Goal: Information Seeking & Learning: Understand process/instructions

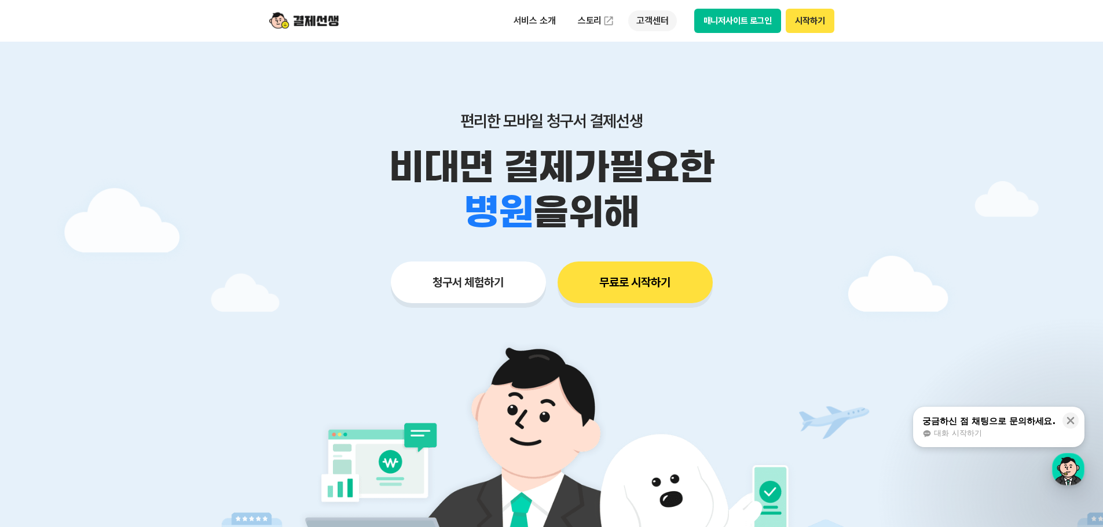
click at [671, 14] on p "고객센터" at bounding box center [652, 20] width 48 height 21
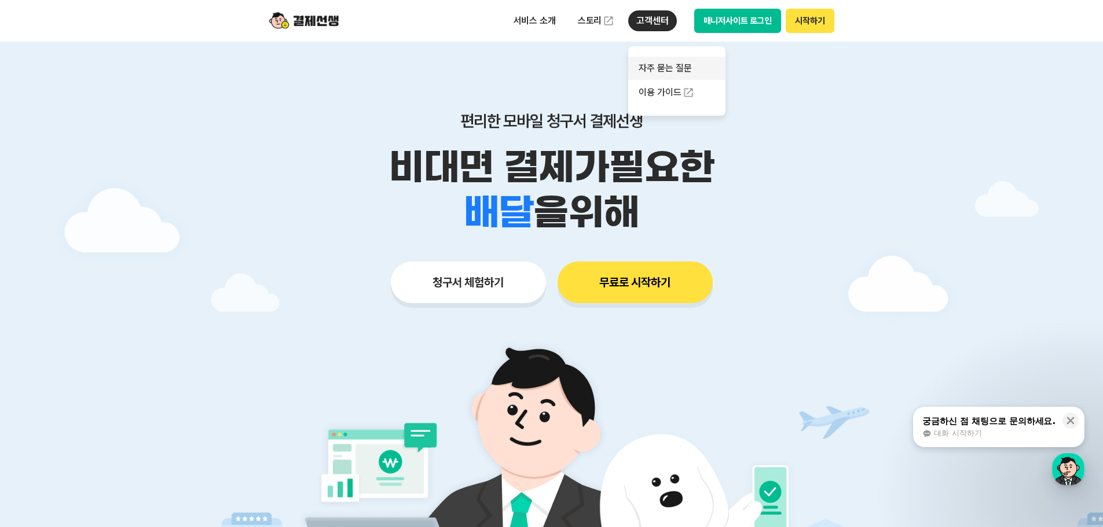
click at [658, 75] on link "자주 묻는 질문" at bounding box center [676, 68] width 97 height 23
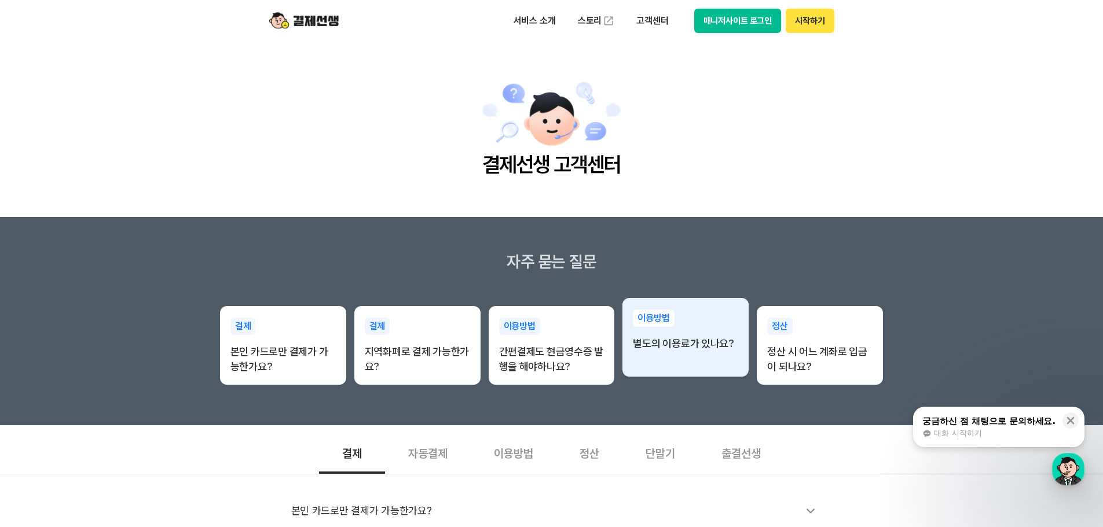
click at [691, 360] on div "이용방법 별도의 이용료가 있나요?" at bounding box center [685, 330] width 126 height 65
click at [691, 351] on div "이용방법 별도의 이용료가 있나요?" at bounding box center [685, 330] width 126 height 65
click at [691, 347] on p "별도의 이용료가 있나요?" at bounding box center [685, 343] width 105 height 15
click at [662, 316] on p "이용방법" at bounding box center [653, 318] width 41 height 17
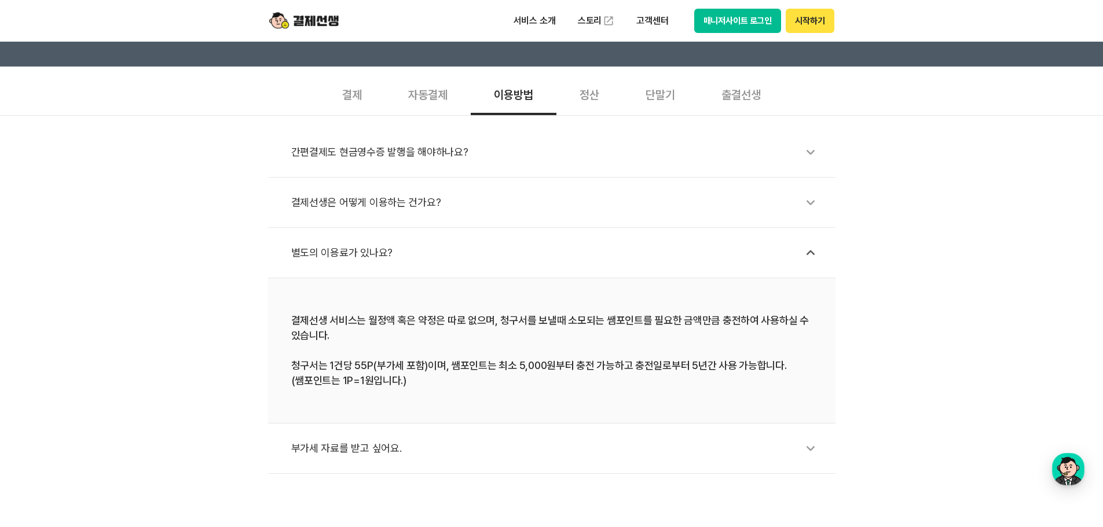
scroll to position [386, 0]
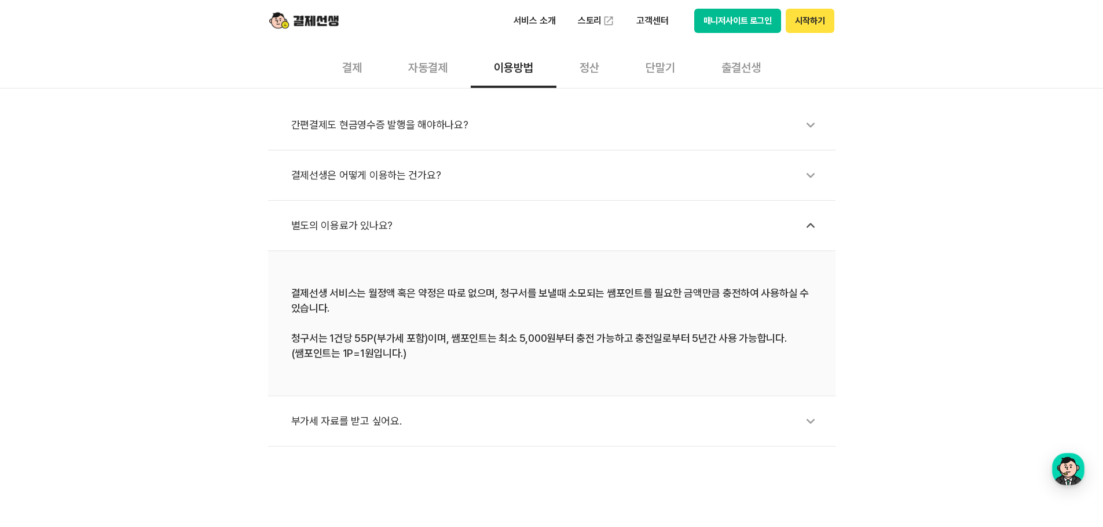
click at [801, 427] on icon at bounding box center [810, 421] width 27 height 27
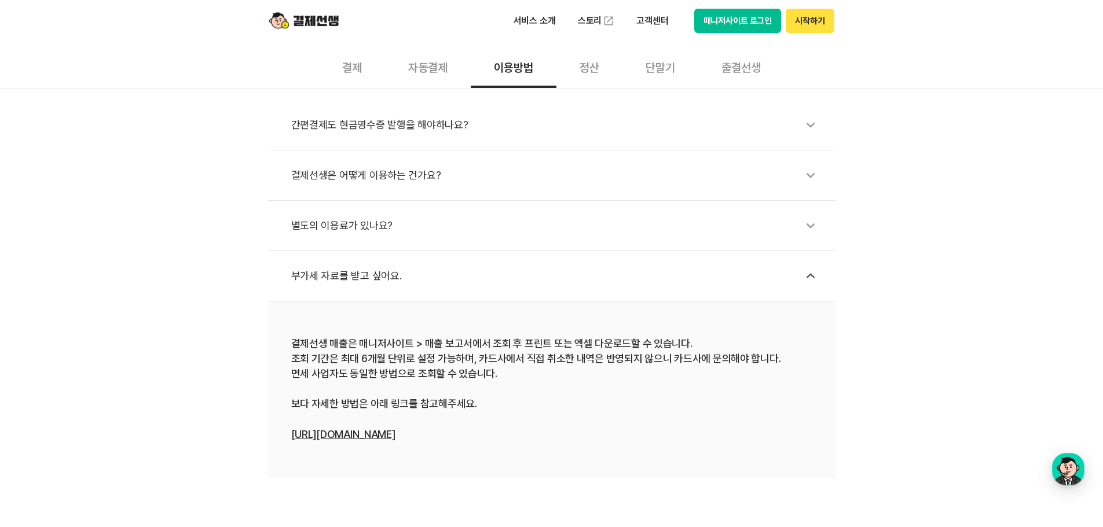
scroll to position [289, 0]
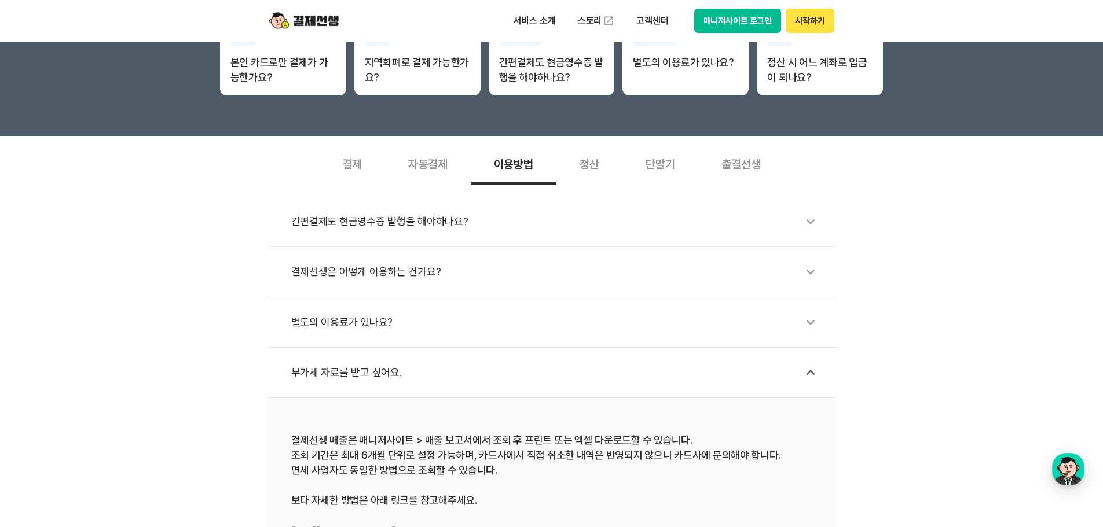
click at [806, 322] on icon at bounding box center [810, 322] width 27 height 27
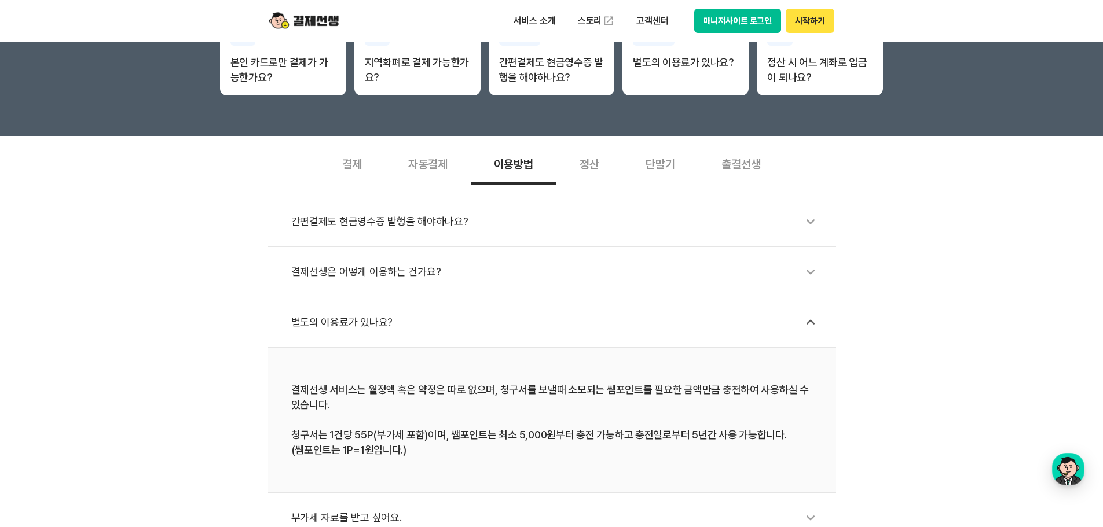
scroll to position [193, 0]
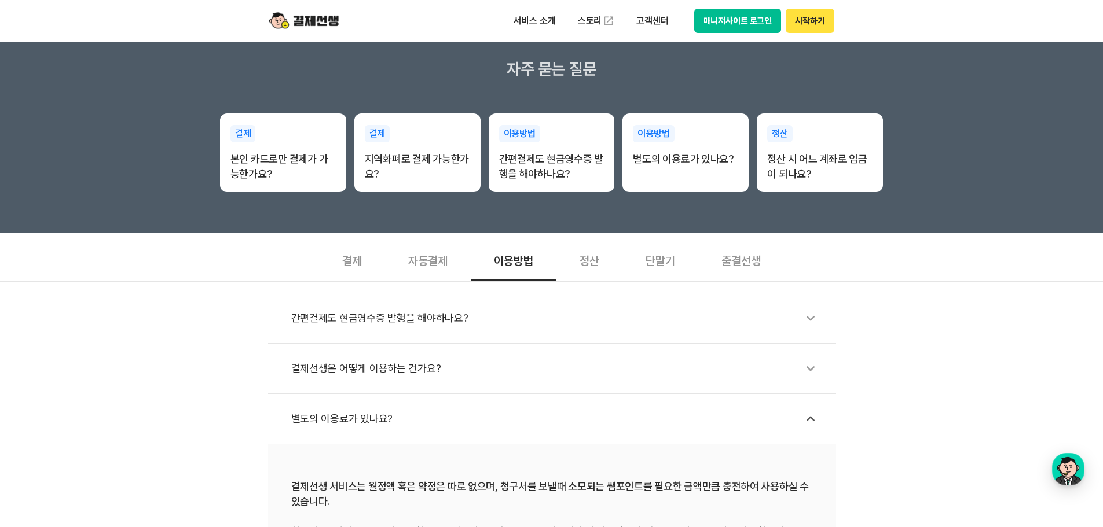
click at [806, 375] on icon at bounding box center [810, 368] width 27 height 27
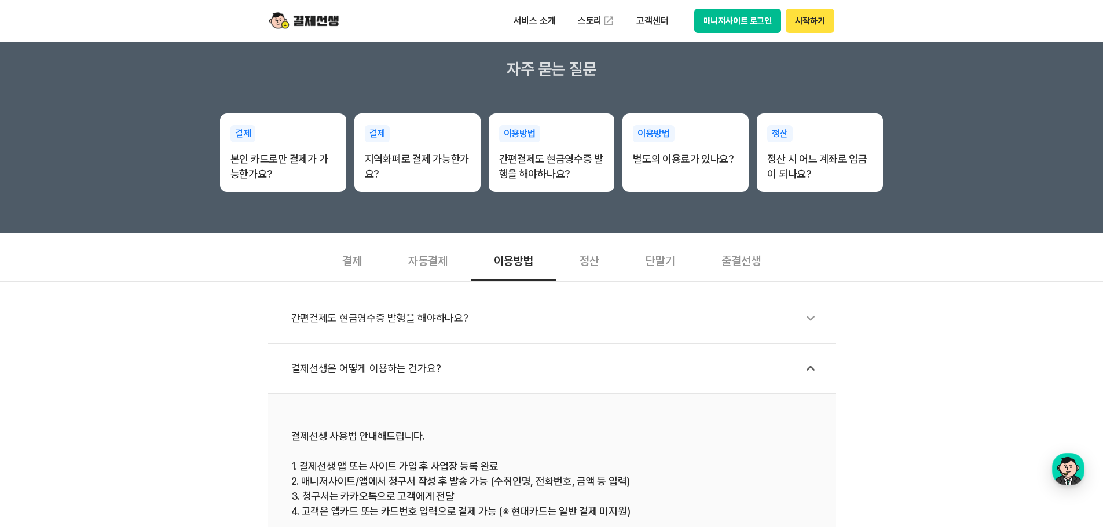
click at [806, 338] on li "간편결제도 현금영수증 발행을 해야하나요?" at bounding box center [551, 319] width 567 height 50
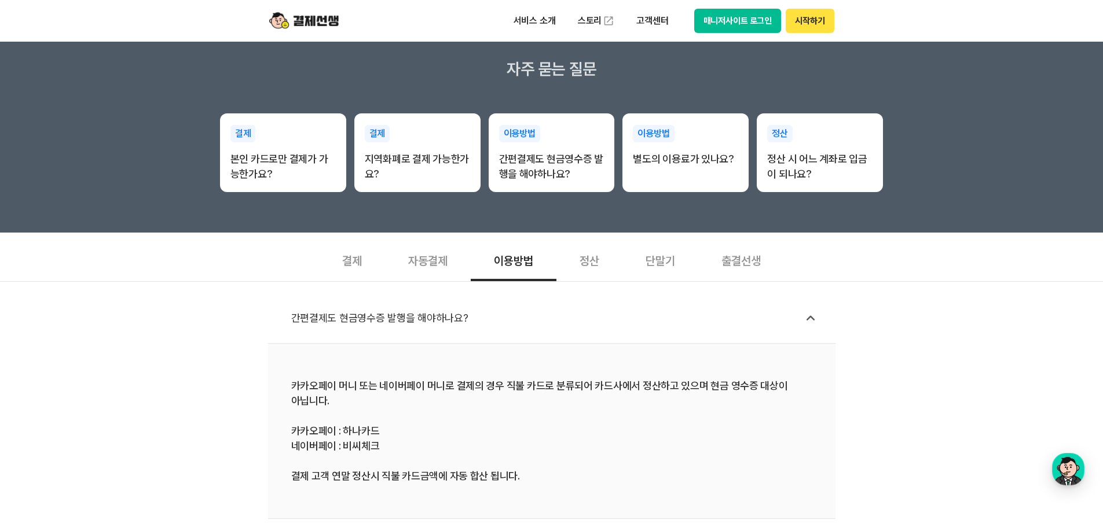
click at [589, 262] on div "정산" at bounding box center [589, 260] width 66 height 43
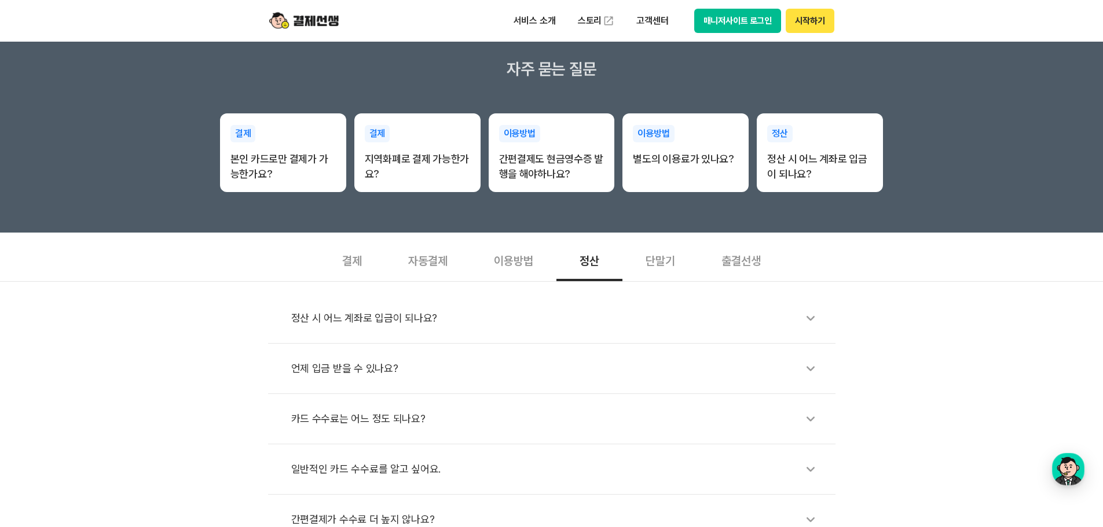
click at [540, 319] on div "정산 시 어느 계좌로 입금이 되나요?" at bounding box center [557, 318] width 533 height 27
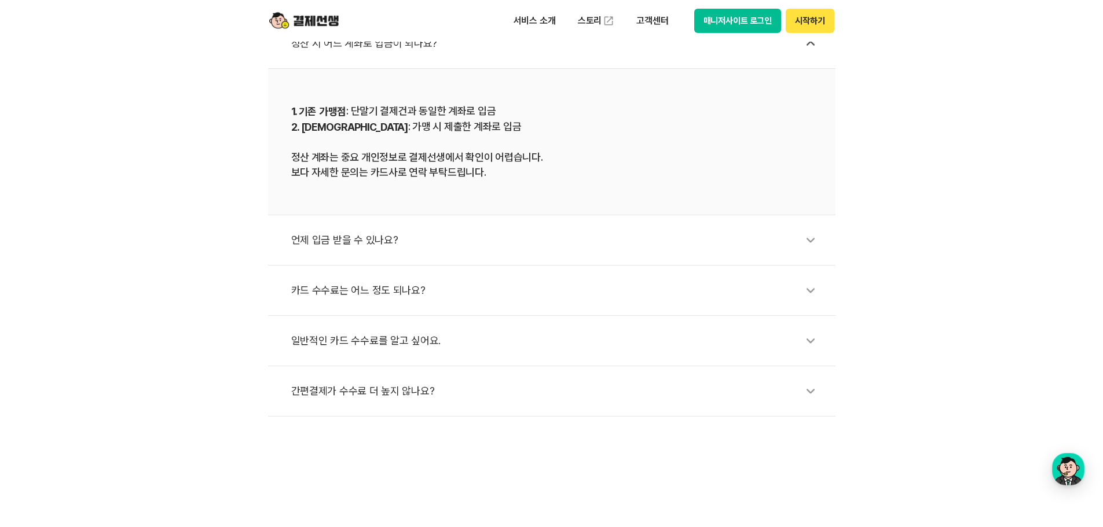
scroll to position [482, 0]
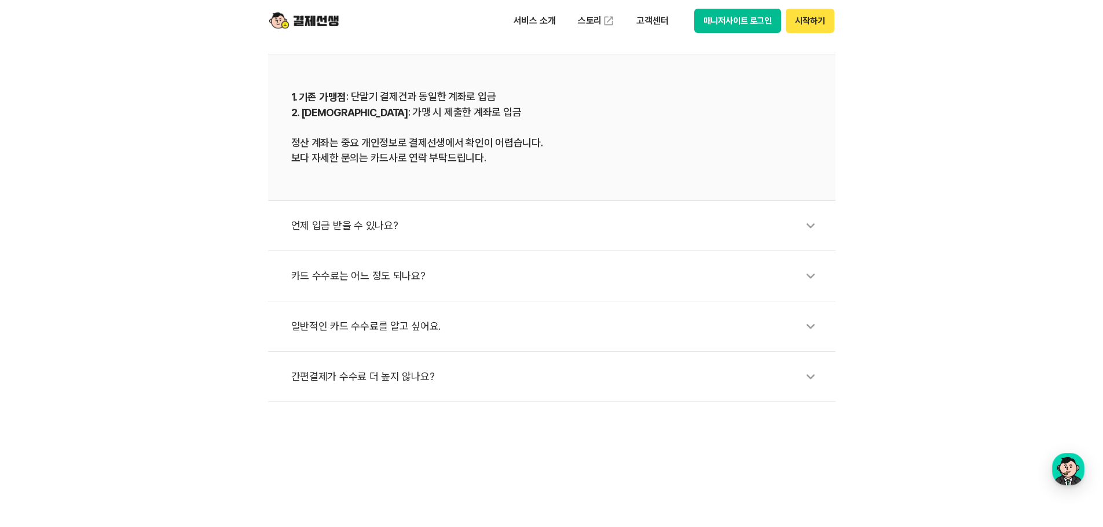
click at [592, 231] on div "언제 입금 받을 수 있나요?" at bounding box center [557, 225] width 533 height 27
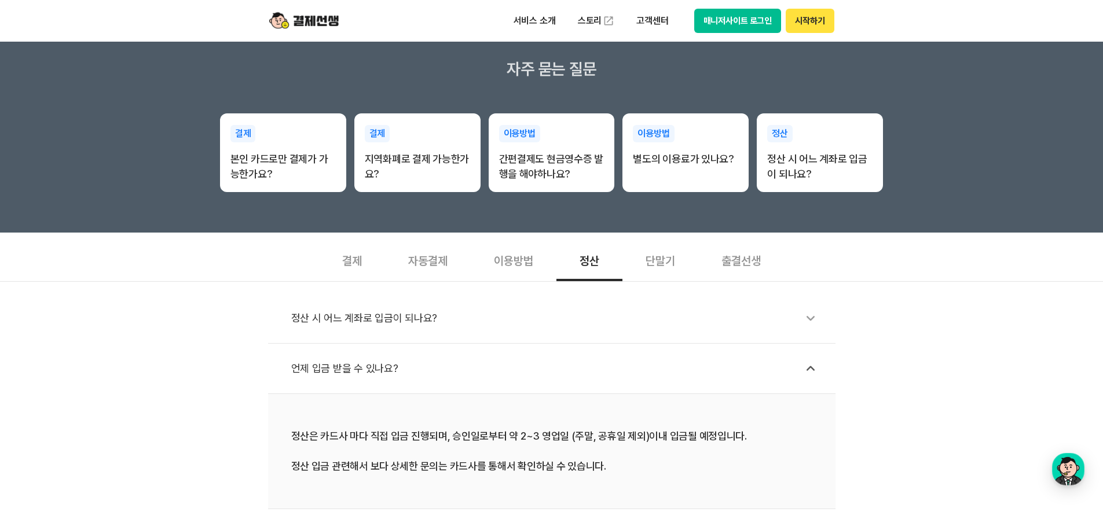
scroll to position [0, 0]
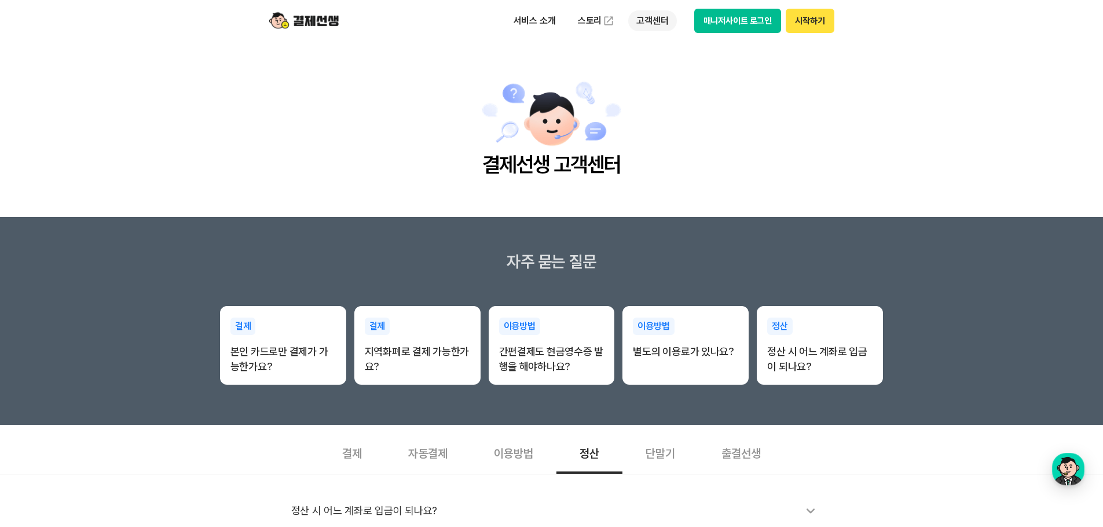
click at [655, 16] on p "고객센터" at bounding box center [652, 20] width 48 height 21
click at [314, 23] on img at bounding box center [303, 21] width 69 height 22
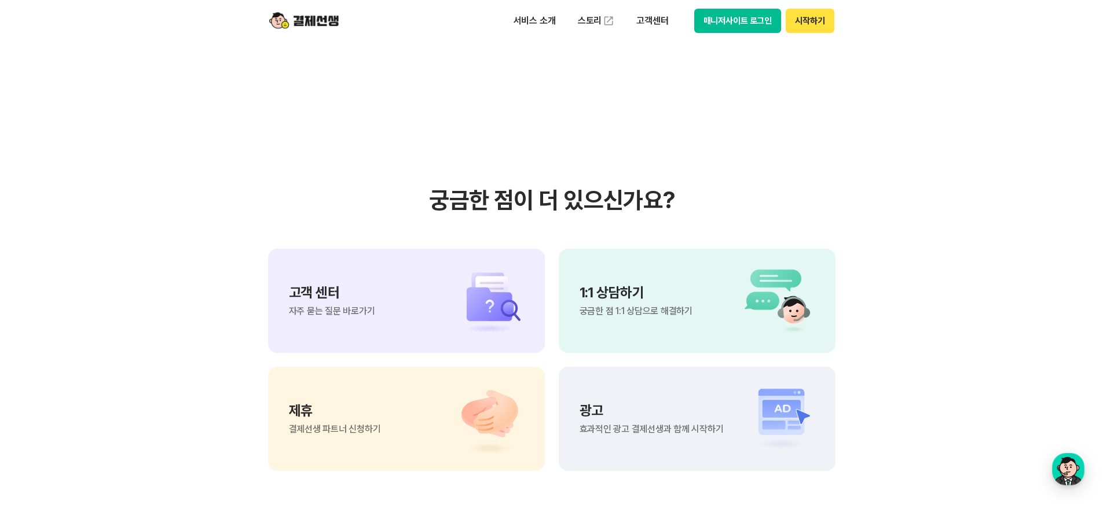
scroll to position [9597, 0]
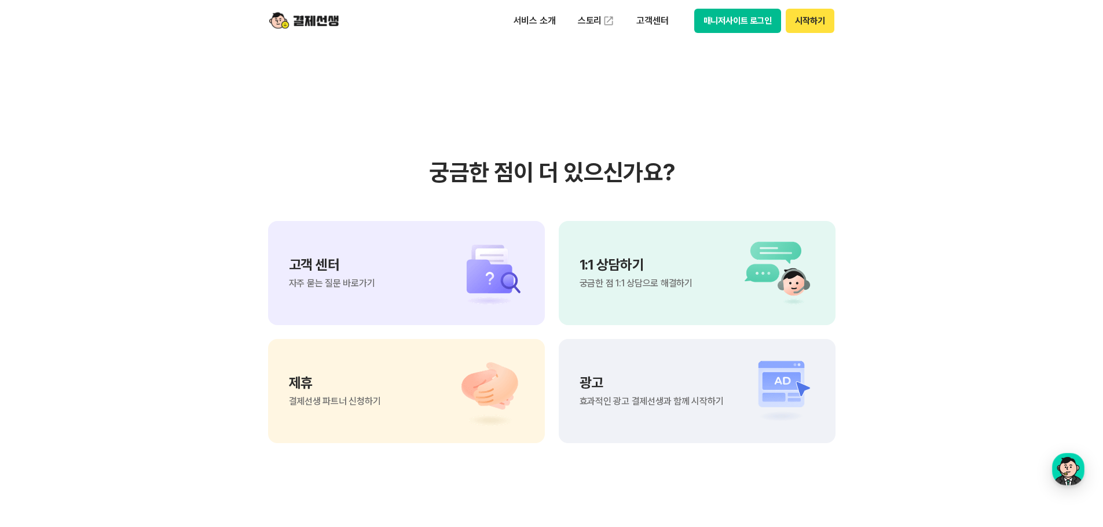
click at [328, 277] on div "고객 센터 자주 묻는 질문 바로가기" at bounding box center [332, 273] width 86 height 30
click at [637, 279] on span "궁금한 점 1:1 상담으로 해결하기" at bounding box center [636, 283] width 113 height 9
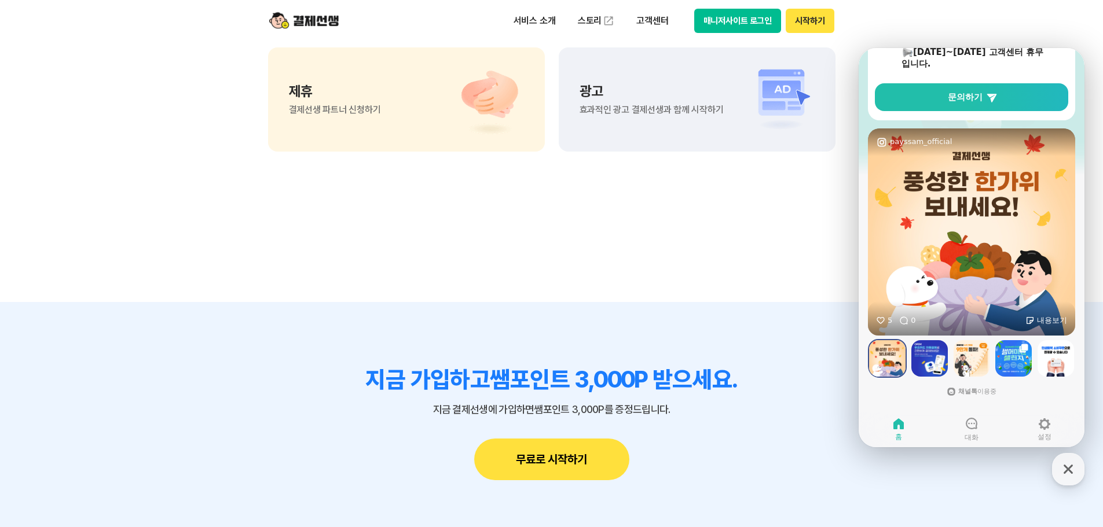
scroll to position [9983, 0]
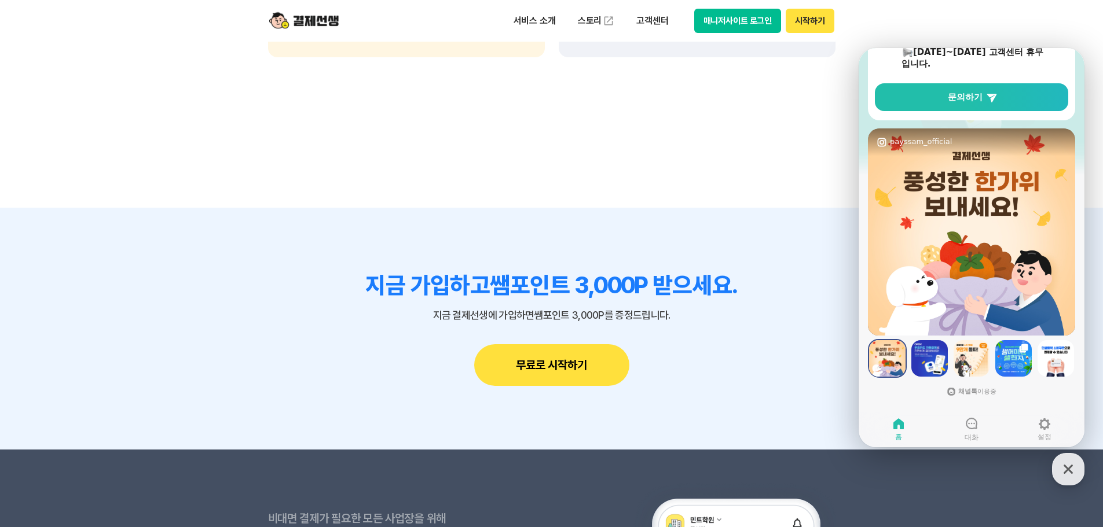
click at [769, 377] on div "지금 가입하고 쌤포인트 3,000P 받으세요. 지금 결제선생에 가입하면 쌤포인트 3,000P를 증정드립니다. 무료로 시작하기" at bounding box center [551, 329] width 567 height 115
drag, startPoint x: 794, startPoint y: 333, endPoint x: 780, endPoint y: 269, distance: 66.2
click at [793, 327] on div "지금 가입하고 쌤포인트 3,000P 받으세요. 지금 결제선생에 가입하면 쌤포인트 3,000P를 증정드립니다. 무료로 시작하기" at bounding box center [551, 329] width 567 height 115
click at [1068, 468] on icon "button" at bounding box center [1068, 469] width 21 height 21
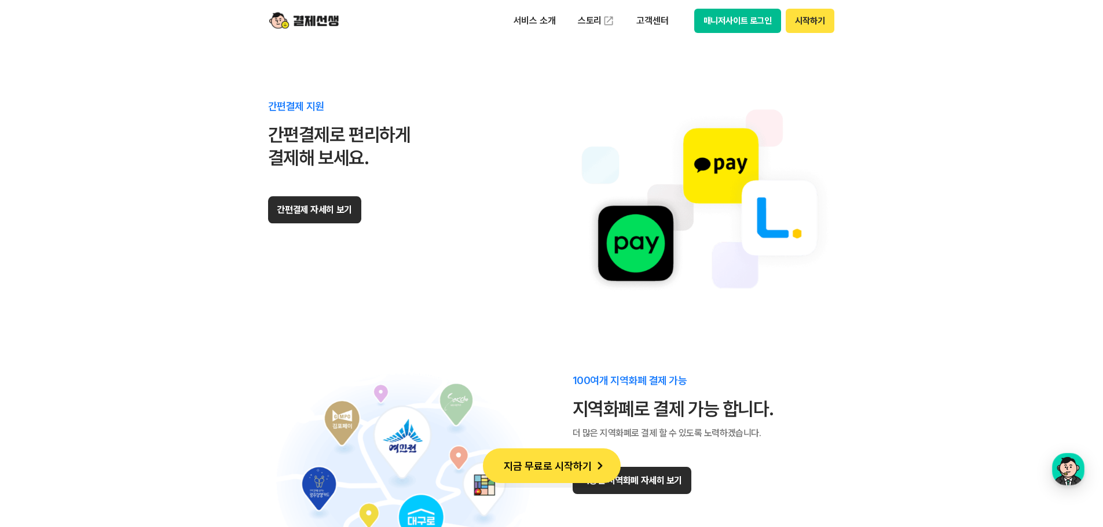
scroll to position [6799, 0]
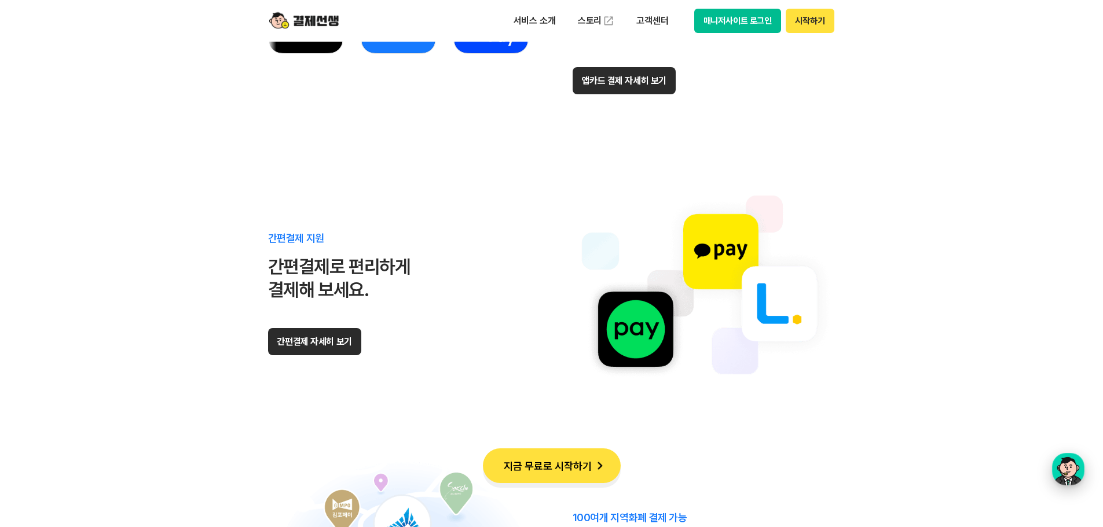
click at [1064, 472] on div "button" at bounding box center [1068, 469] width 32 height 32
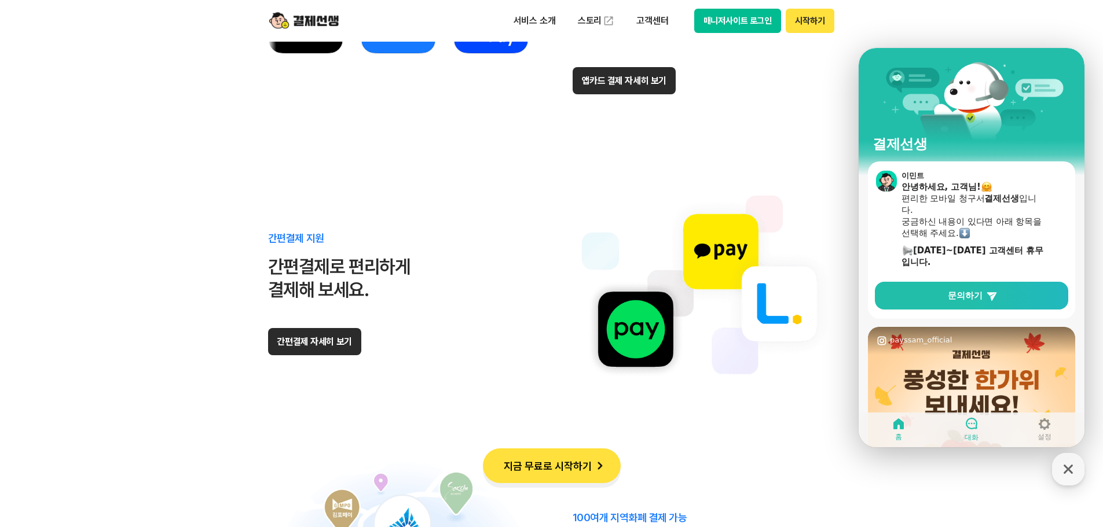
click at [978, 421] on icon at bounding box center [972, 424] width 14 height 14
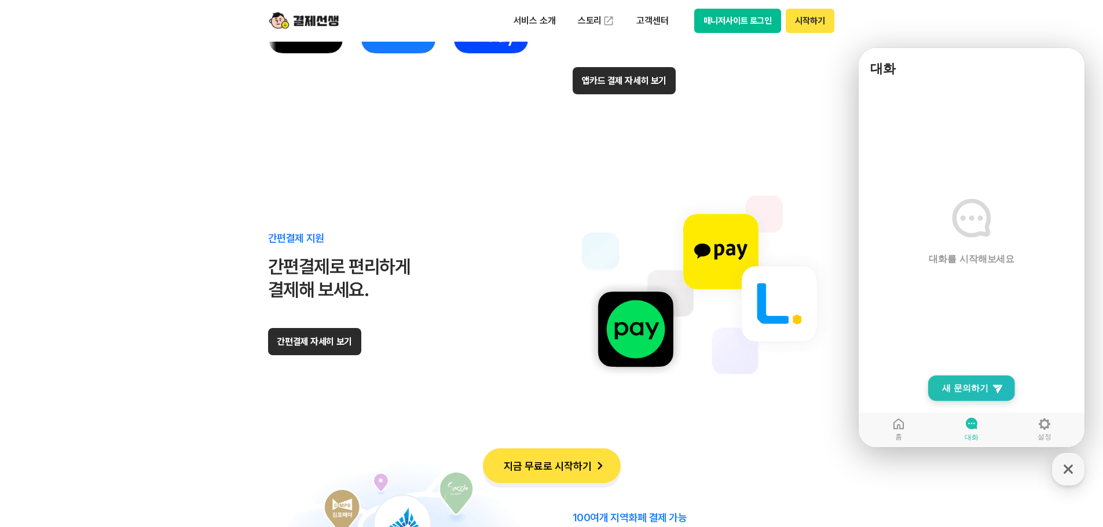
click at [970, 388] on span "새 문의하기" at bounding box center [965, 389] width 46 height 12
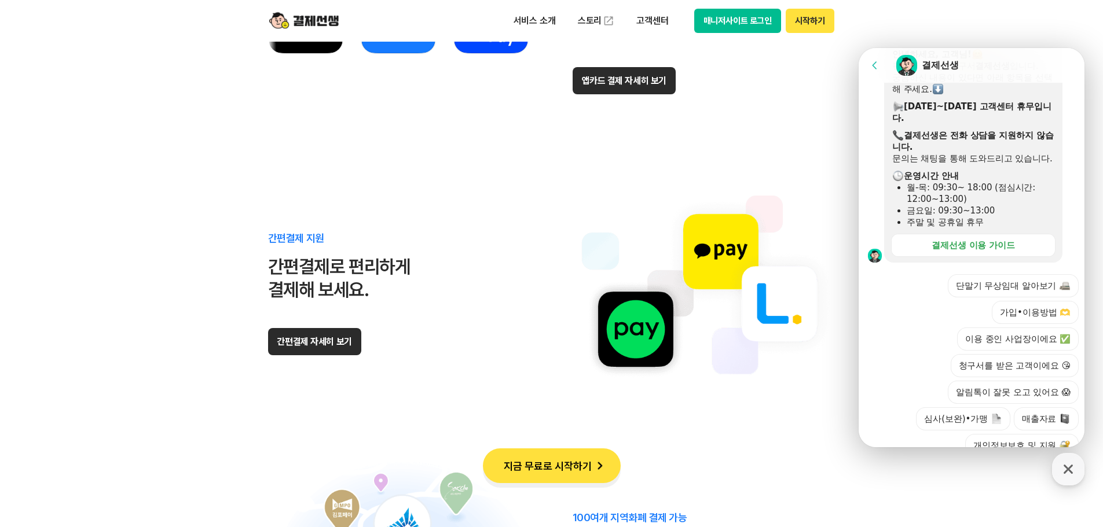
scroll to position [277, 0]
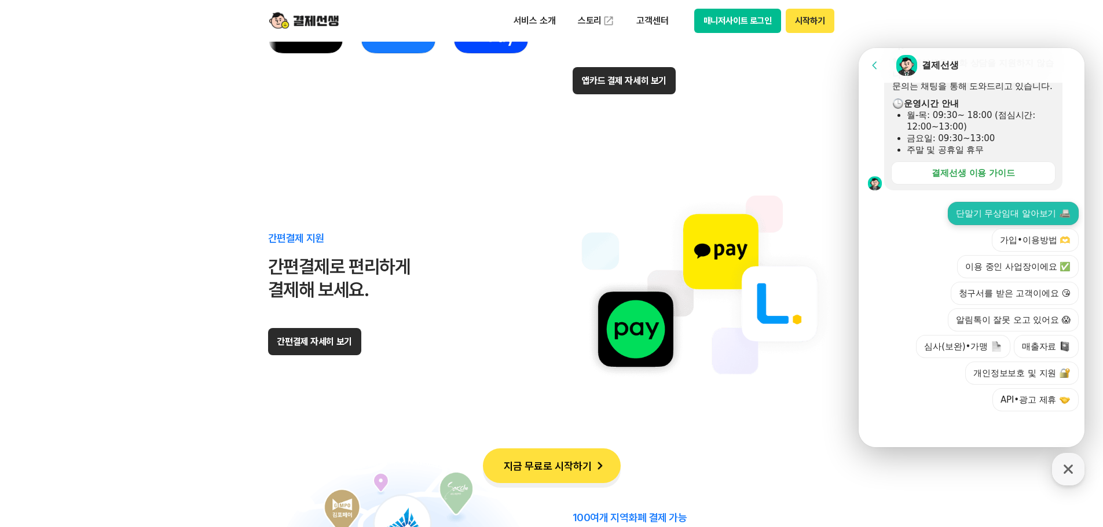
click at [1011, 206] on button "단말기 무상임대 알아보기" at bounding box center [1013, 213] width 131 height 23
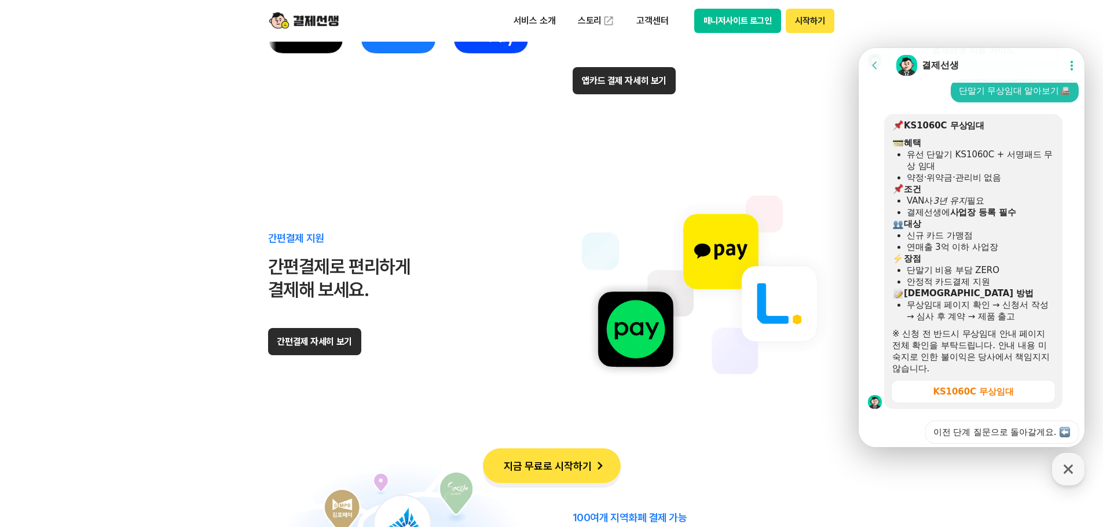
scroll to position [362, 0]
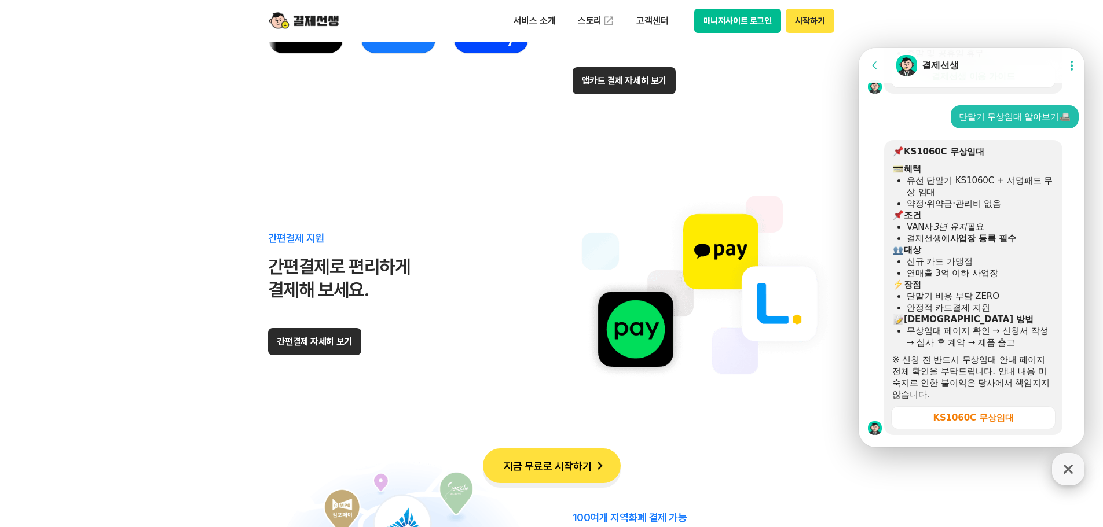
click at [1058, 471] on icon "button" at bounding box center [1068, 469] width 21 height 21
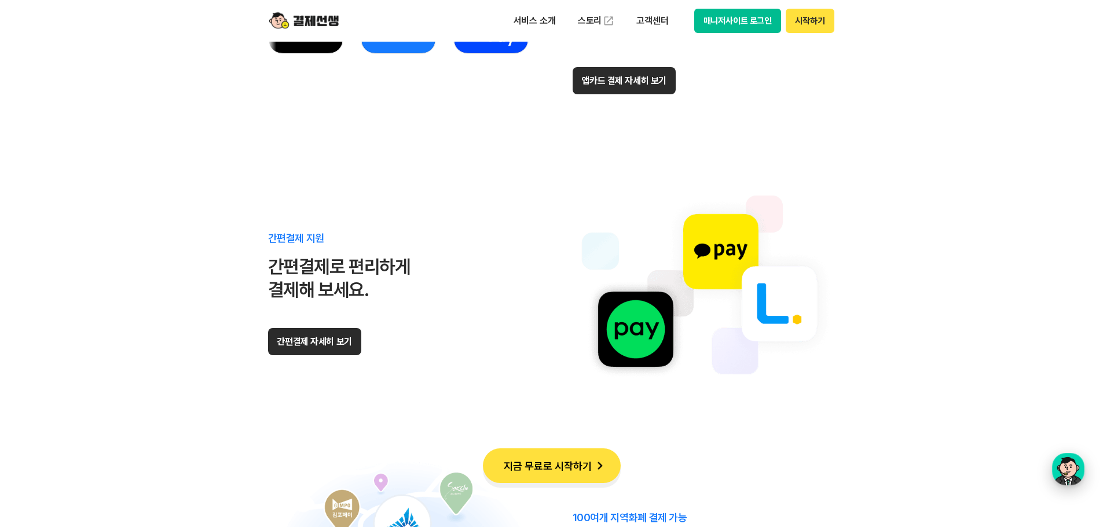
click at [1061, 469] on div "button" at bounding box center [1068, 469] width 32 height 32
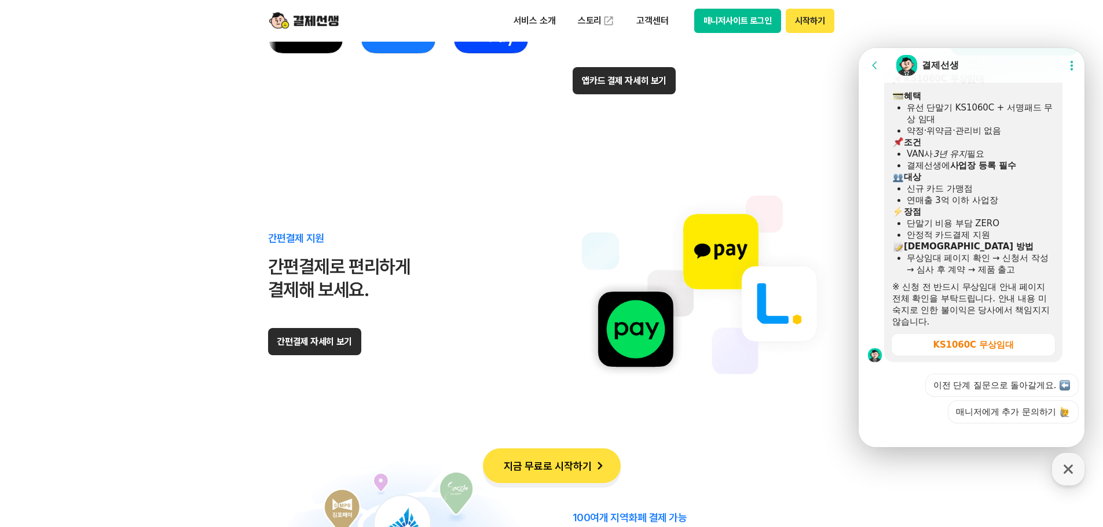
scroll to position [459, 0]
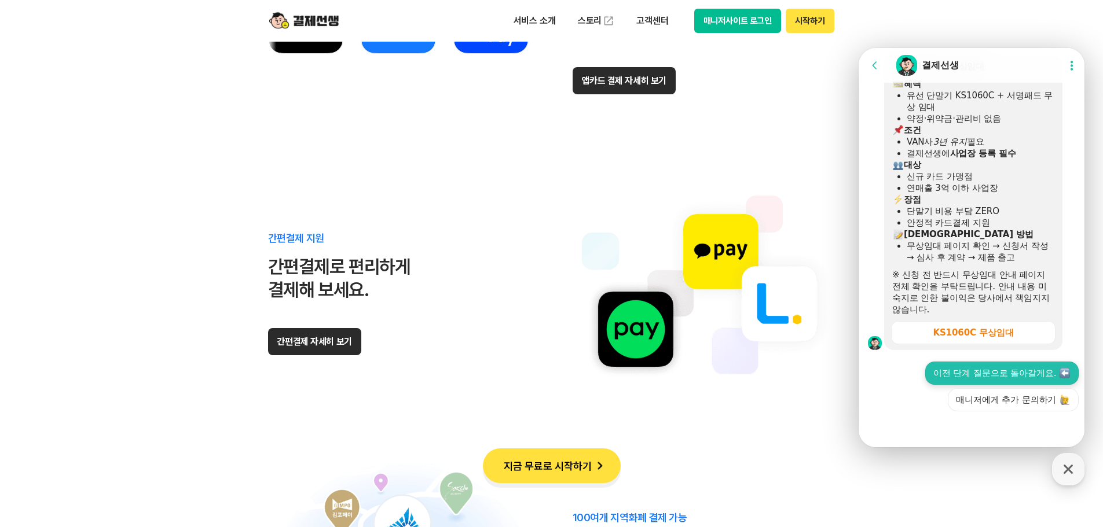
click at [1000, 373] on button "이전 단계 질문으로 돌아갈게요." at bounding box center [1001, 373] width 153 height 23
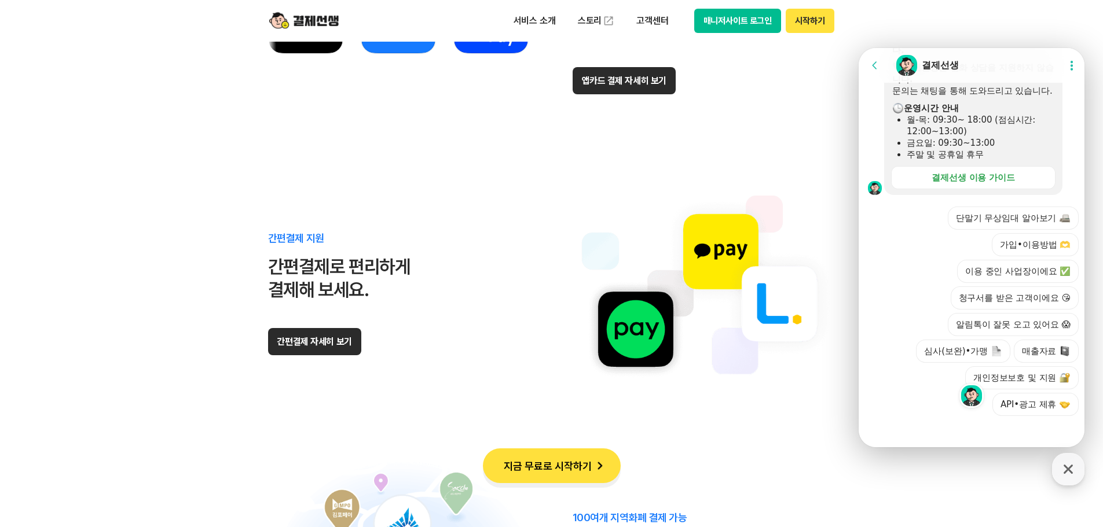
scroll to position [896, 0]
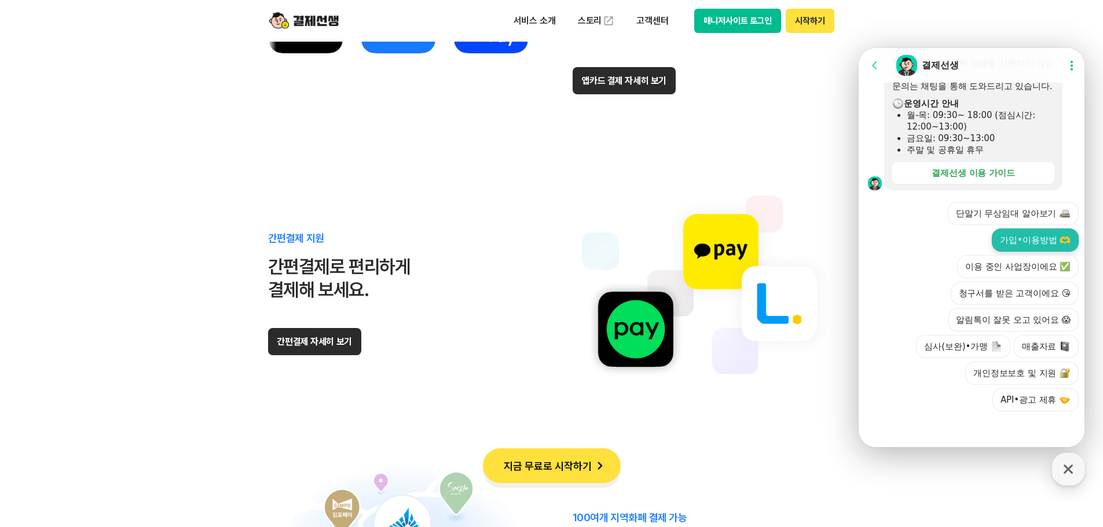
click at [1027, 244] on button "가입•이용방법 🫶" at bounding box center [1035, 240] width 87 height 23
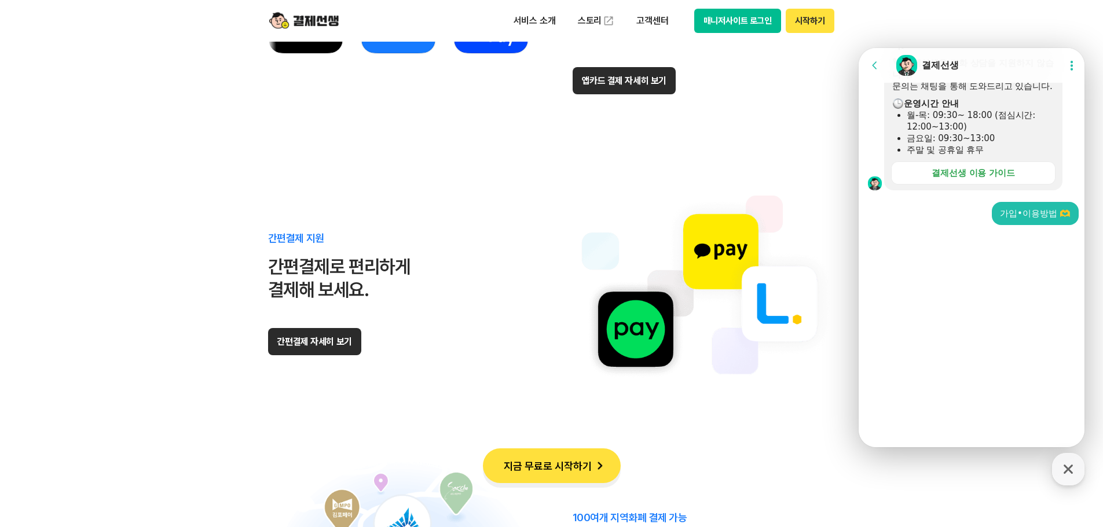
scroll to position [710, 0]
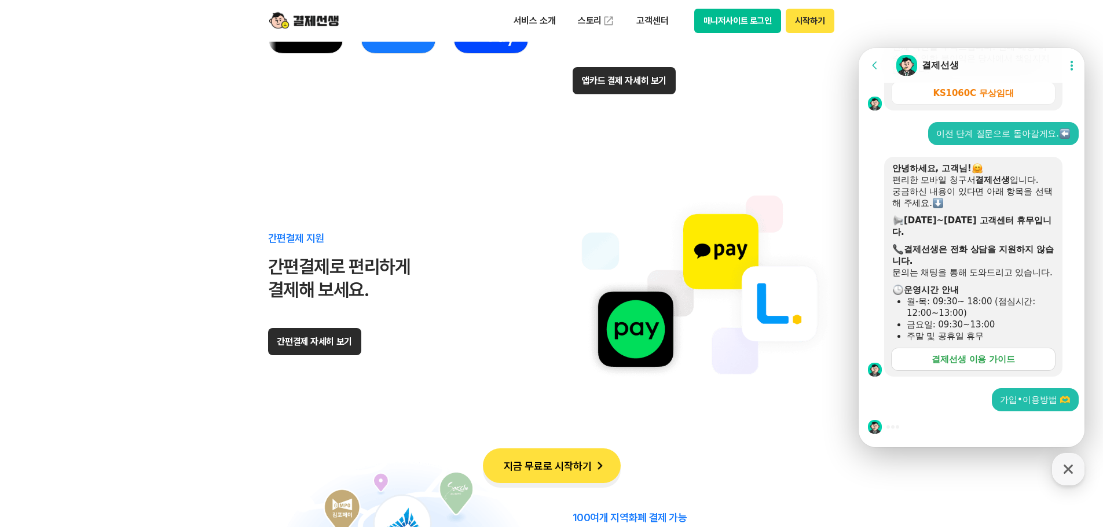
click at [1010, 360] on div "결제선생 이용 가이드" at bounding box center [973, 360] width 83 height 12
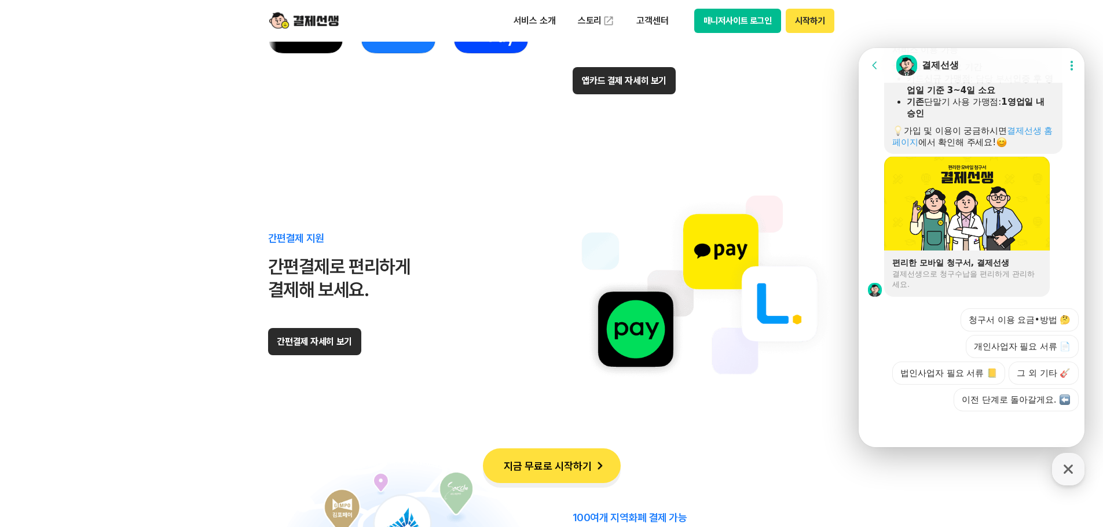
scroll to position [1332, 0]
click at [1056, 381] on button "그 외 기타 🎸" at bounding box center [1044, 373] width 70 height 23
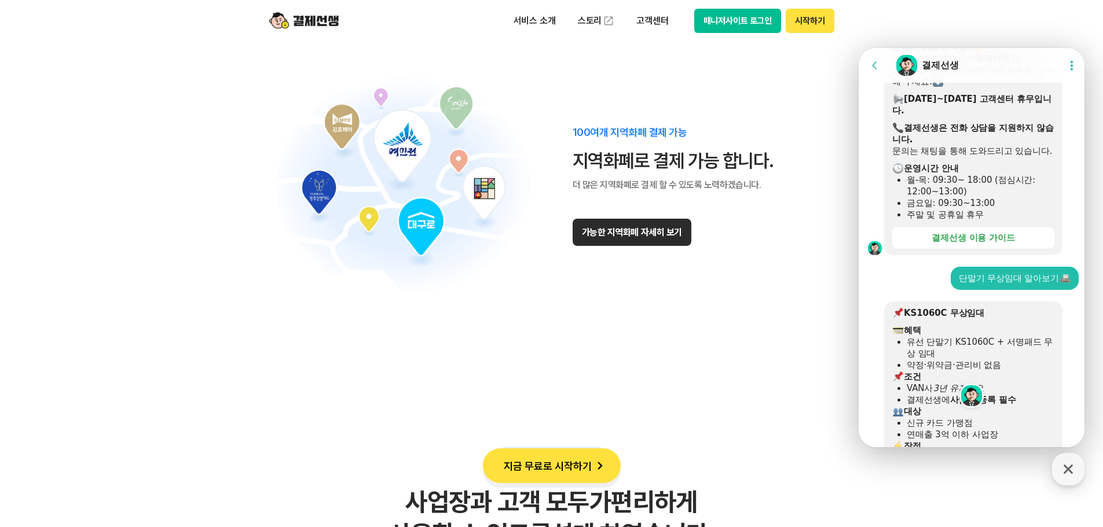
scroll to position [0, 0]
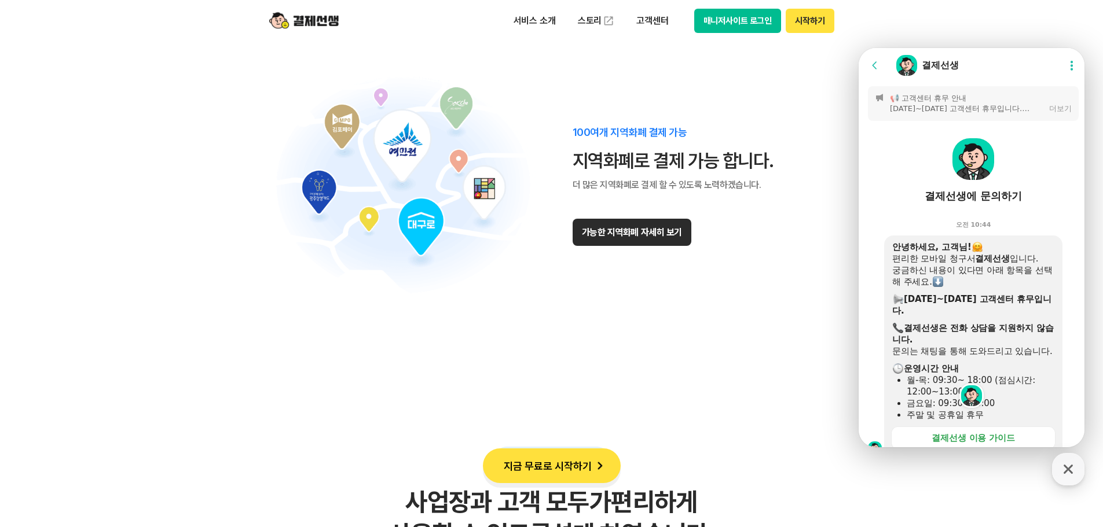
click at [1054, 111] on div "더보기" at bounding box center [1060, 109] width 23 height 10
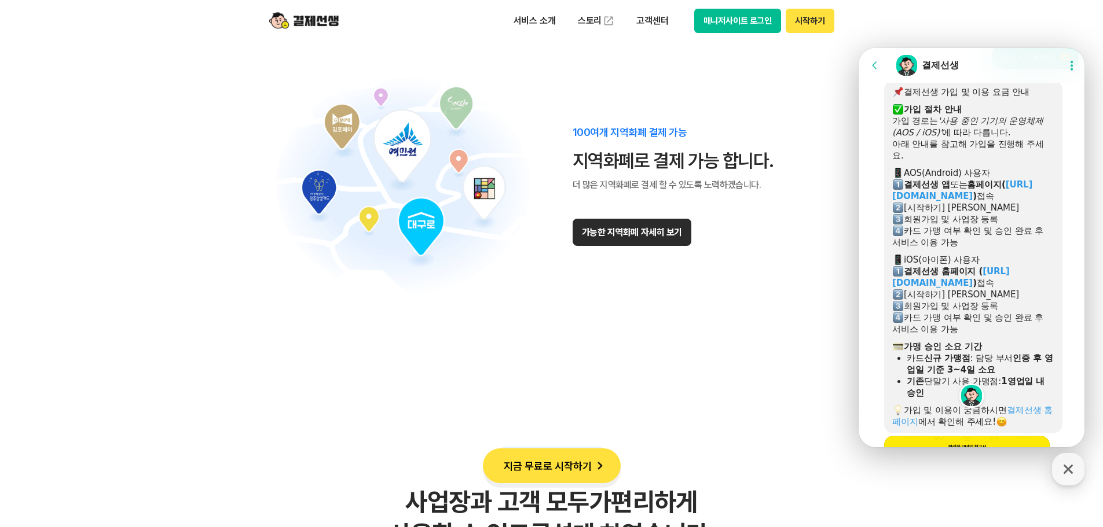
scroll to position [1061, 0]
click at [641, 21] on p "고객센터" at bounding box center [652, 20] width 48 height 21
click at [644, 89] on link "이용 가이드" at bounding box center [676, 92] width 97 height 25
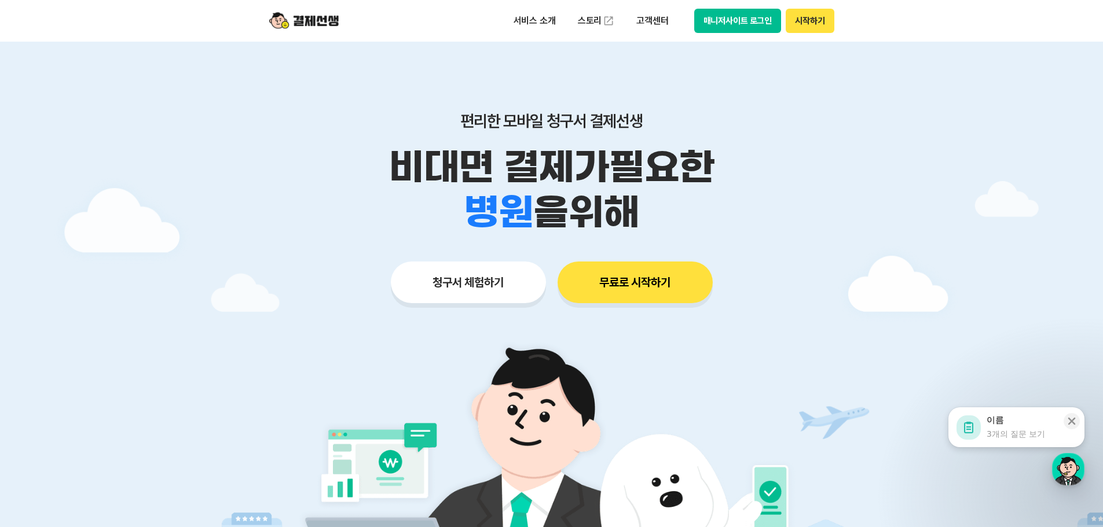
click at [972, 429] on icon at bounding box center [969, 428] width 14 height 14
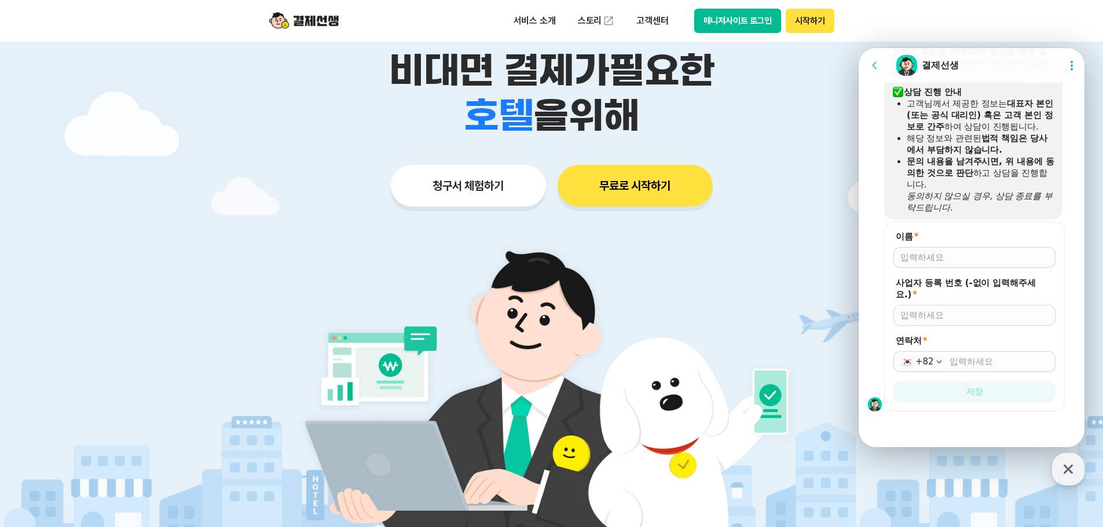
scroll to position [193, 0]
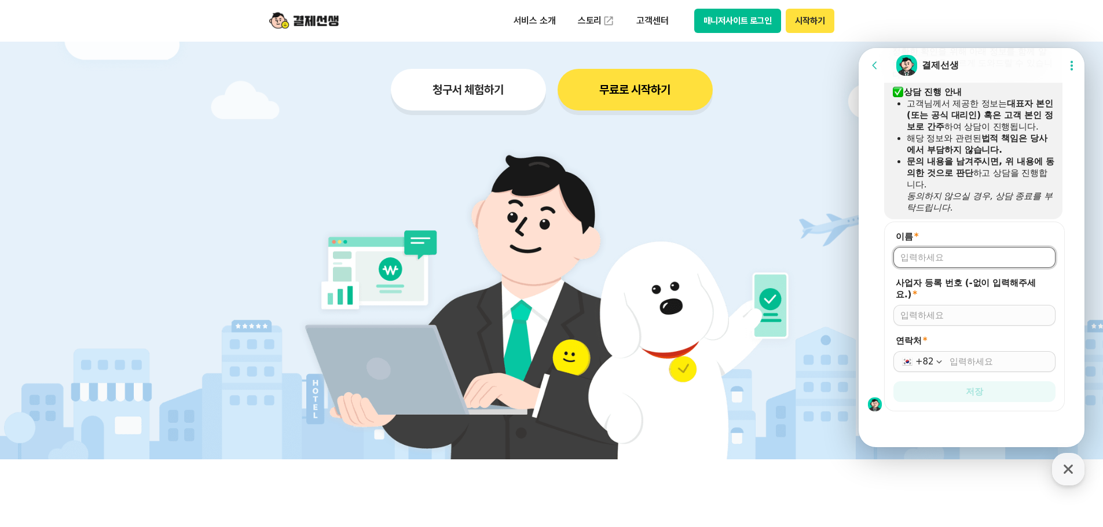
click at [977, 255] on input "이름 *" at bounding box center [974, 258] width 148 height 12
type input "이화진"
click at [1018, 317] on input "사업자 등록 번호 (-없이 입력해주세요.) *" at bounding box center [974, 316] width 148 height 12
click at [973, 371] on div "+82" at bounding box center [974, 361] width 162 height 21
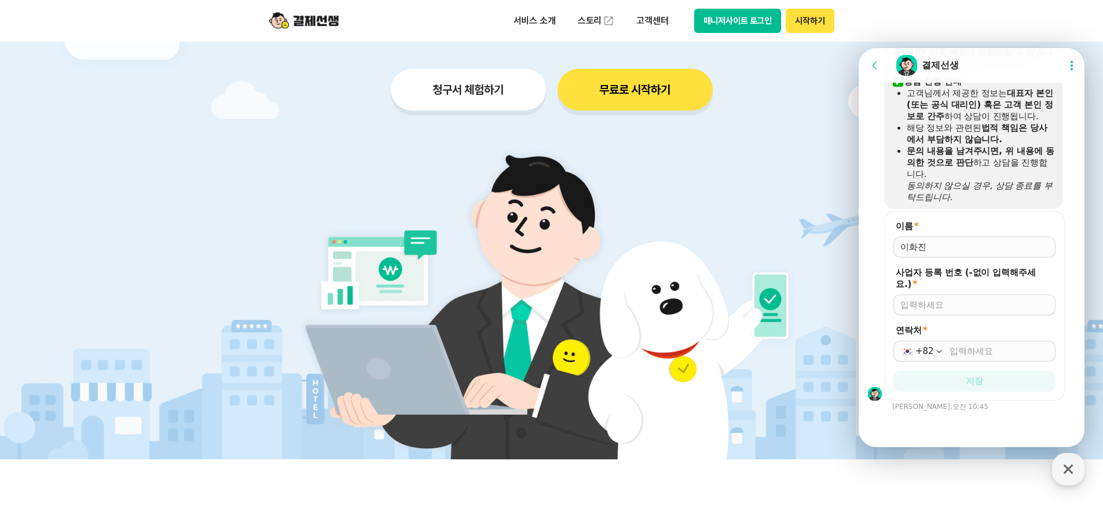
click at [977, 359] on div "+82" at bounding box center [974, 351] width 162 height 21
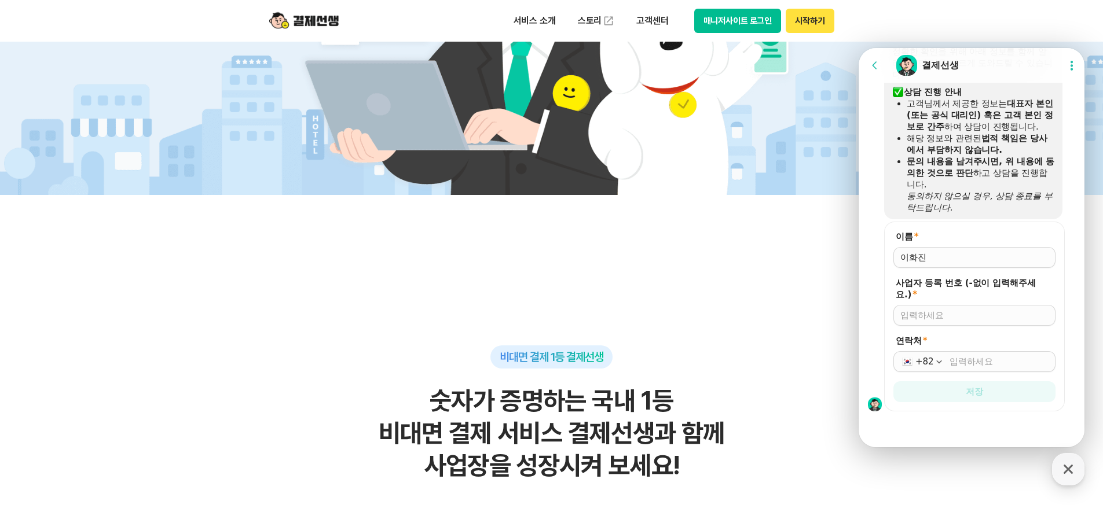
scroll to position [289, 0]
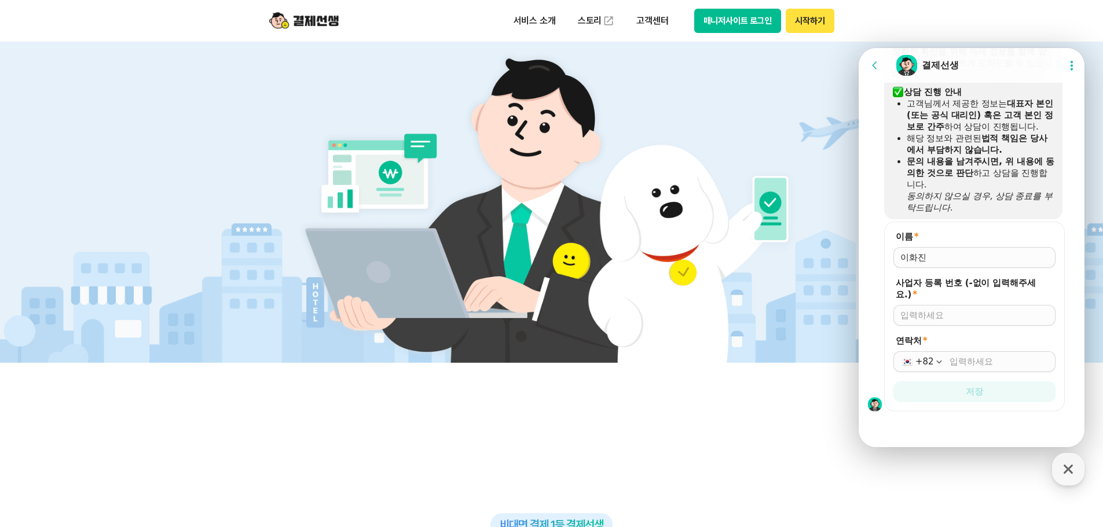
click at [948, 313] on input "사업자 등록 번호 (-없이 입력해주세요.) *" at bounding box center [974, 316] width 148 height 12
click at [1077, 476] on icon "button" at bounding box center [1068, 469] width 21 height 21
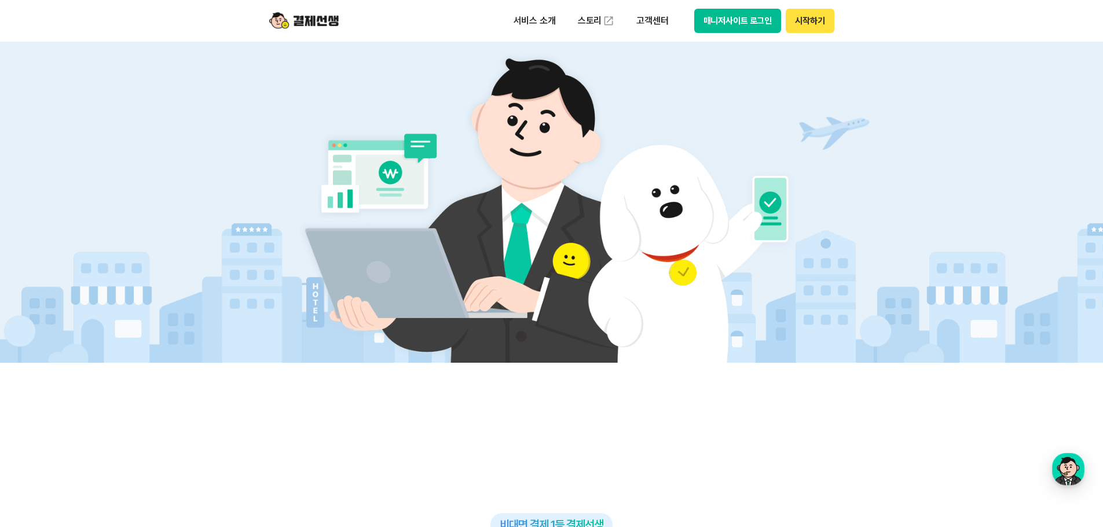
click at [742, 21] on button "매니저사이트 로그인" at bounding box center [737, 21] width 87 height 24
click at [658, 26] on p "고객센터" at bounding box center [652, 20] width 48 height 21
click at [658, 81] on link "이용 가이드" at bounding box center [676, 92] width 97 height 25
